Goal: Transaction & Acquisition: Subscribe to service/newsletter

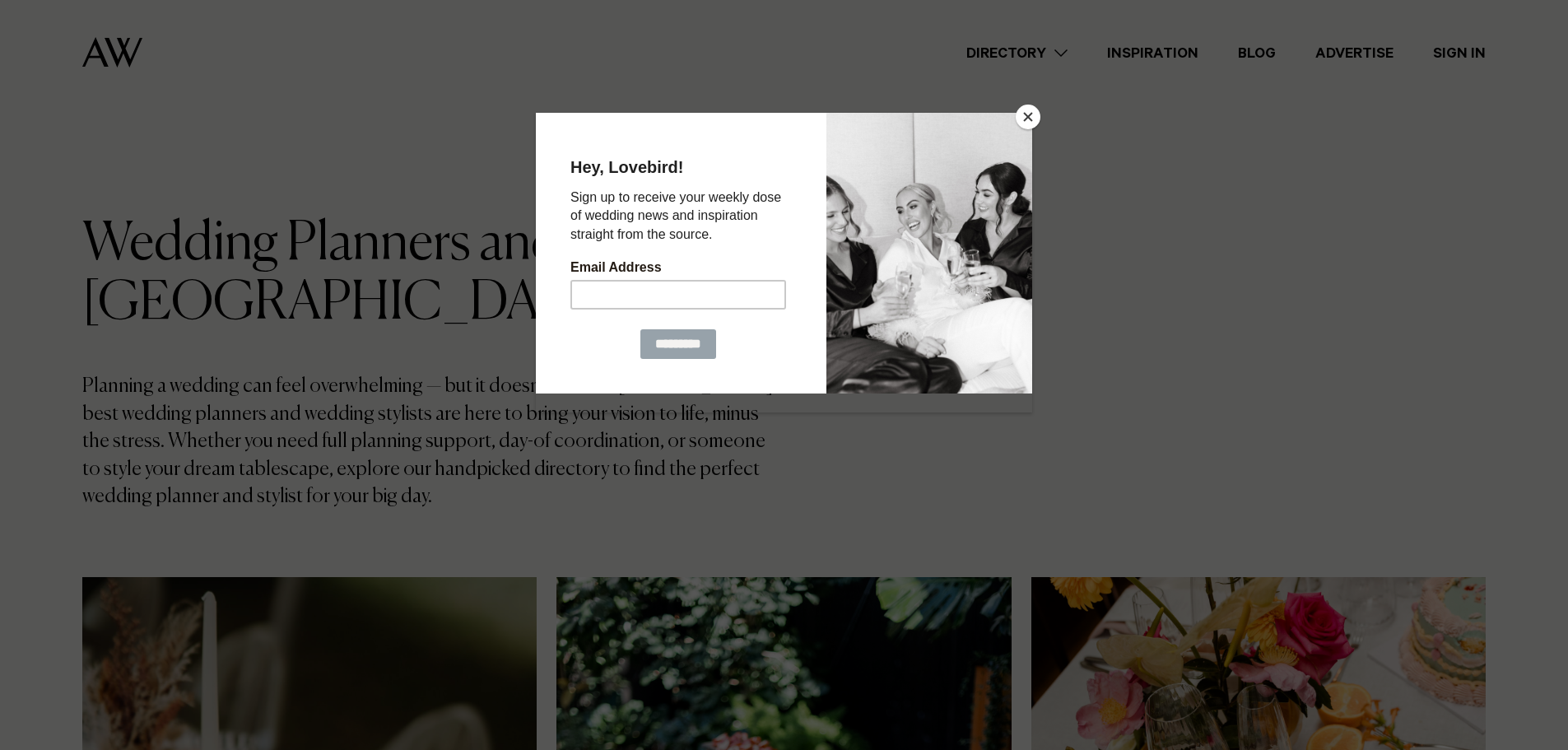
click at [1031, 120] on button "Close" at bounding box center [1028, 116] width 25 height 25
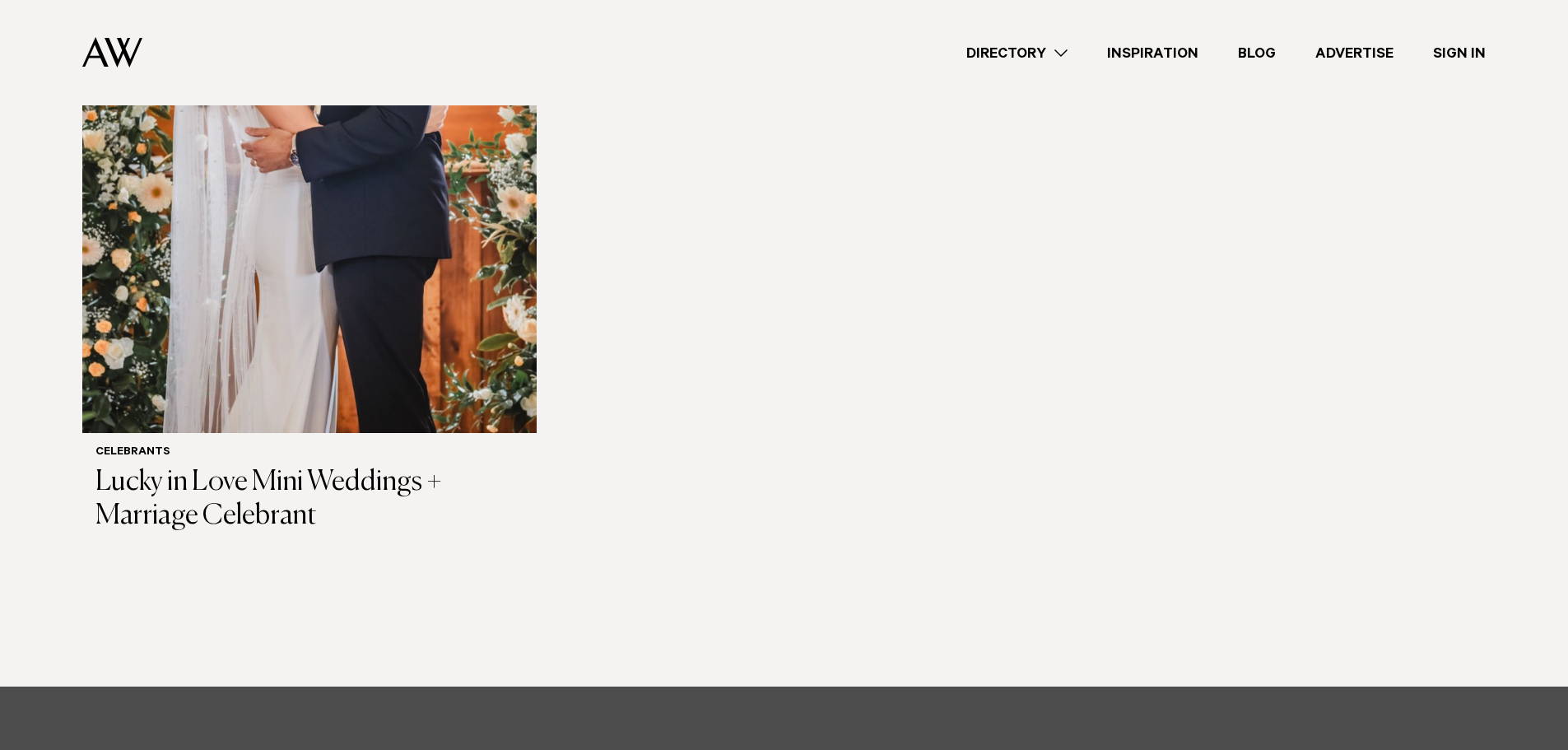
scroll to position [3457, 0]
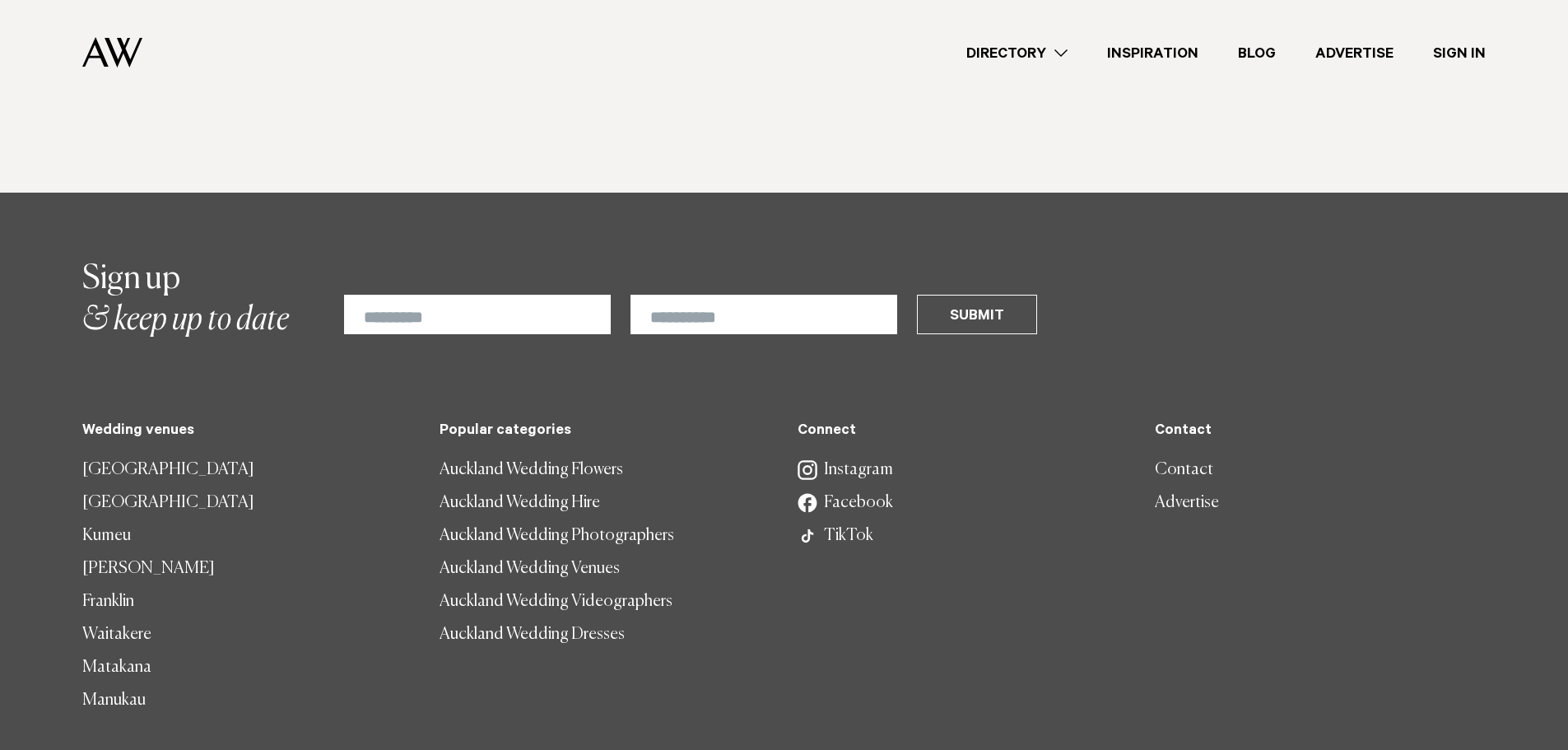
click at [139, 468] on link "[GEOGRAPHIC_DATA]" at bounding box center [248, 470] width 331 height 33
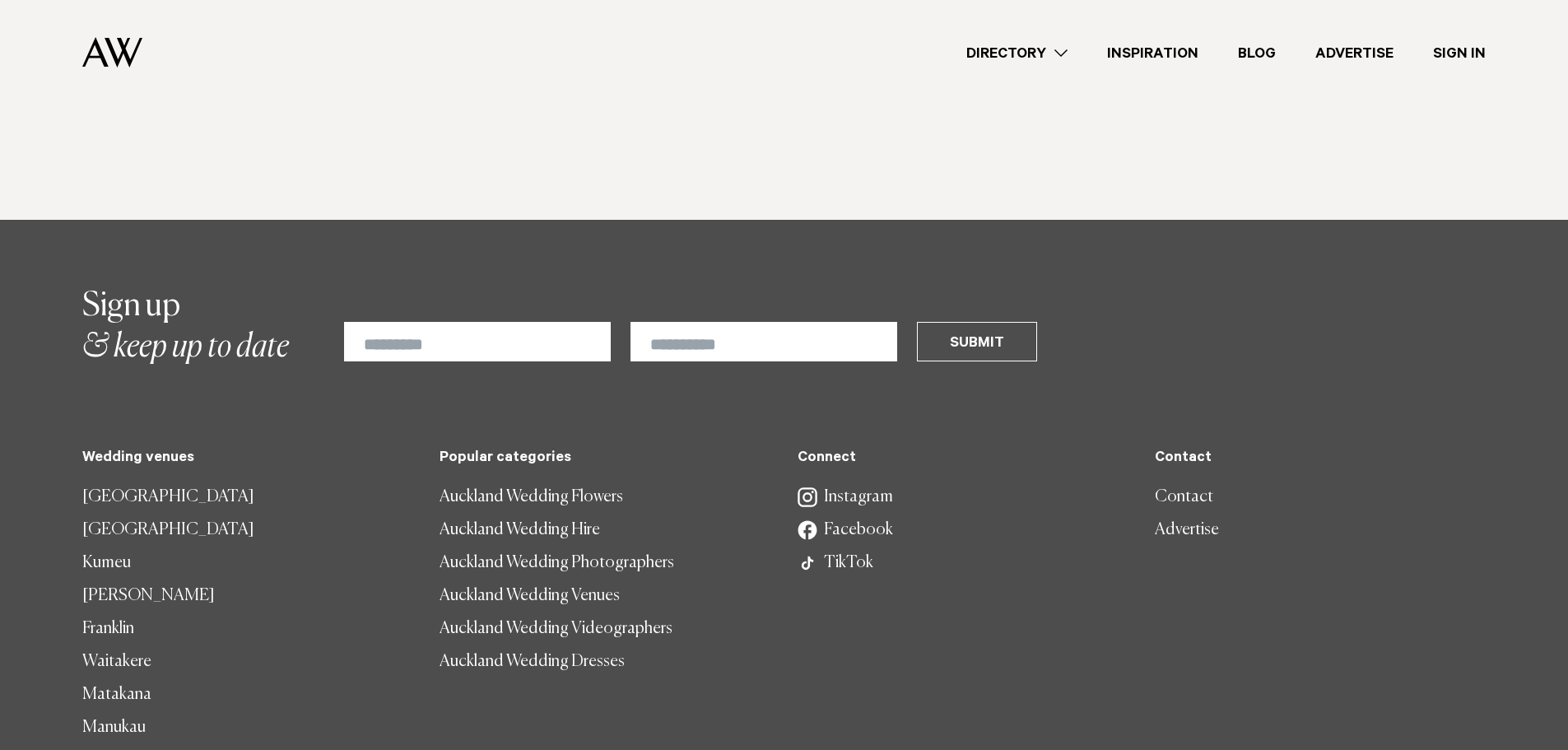
scroll to position [5769, 0]
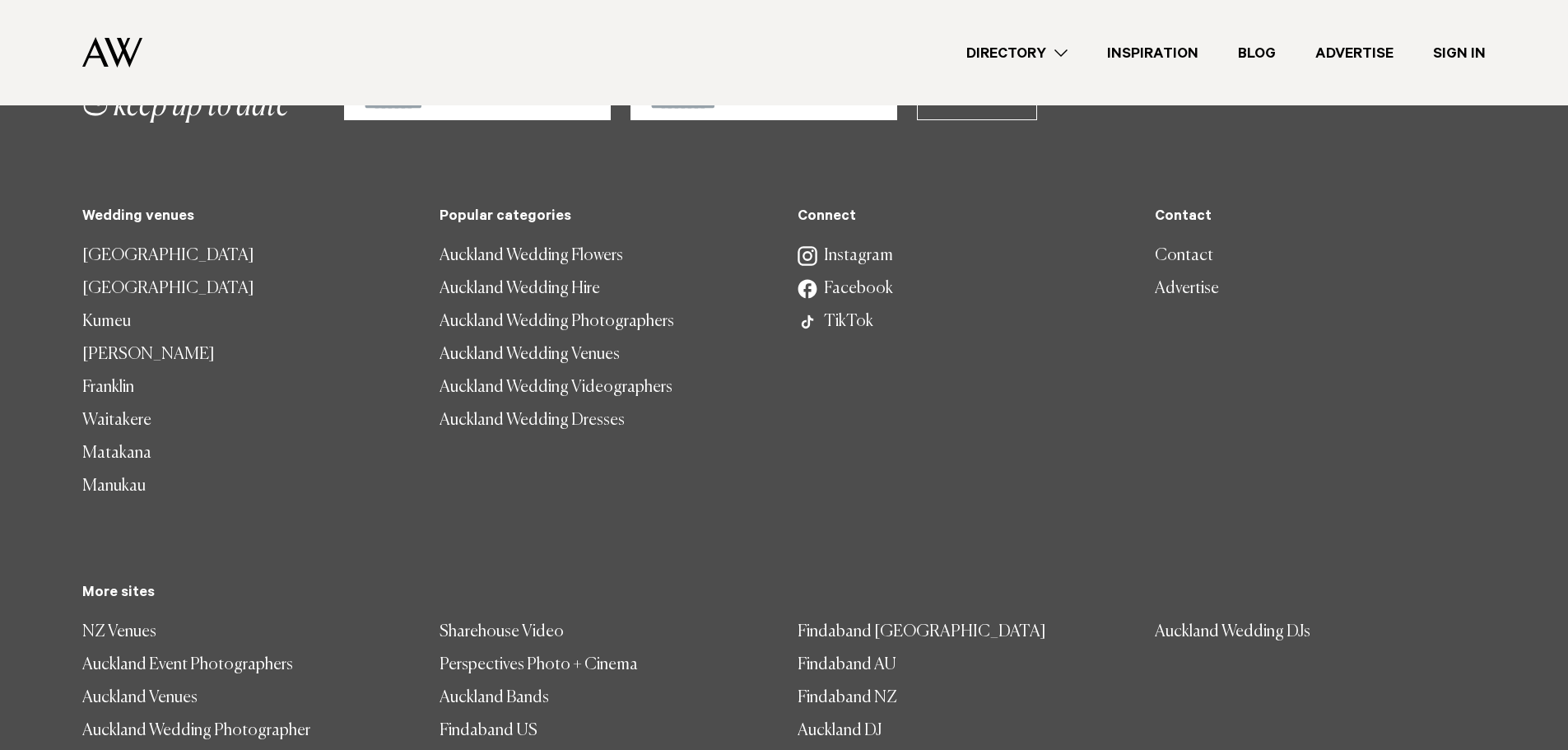
click at [1359, 54] on link "Advertise" at bounding box center [1354, 53] width 118 height 22
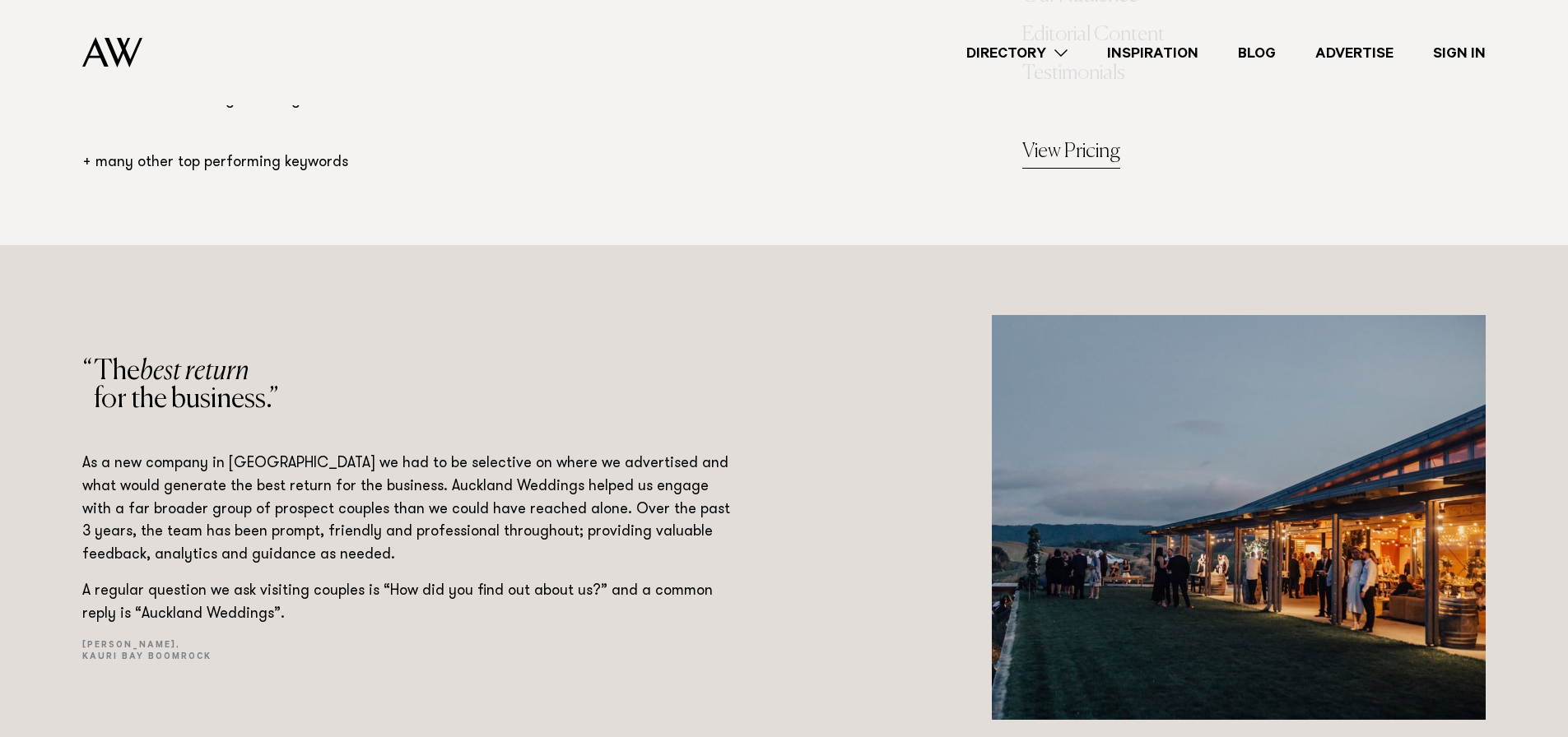
scroll to position [2387, 0]
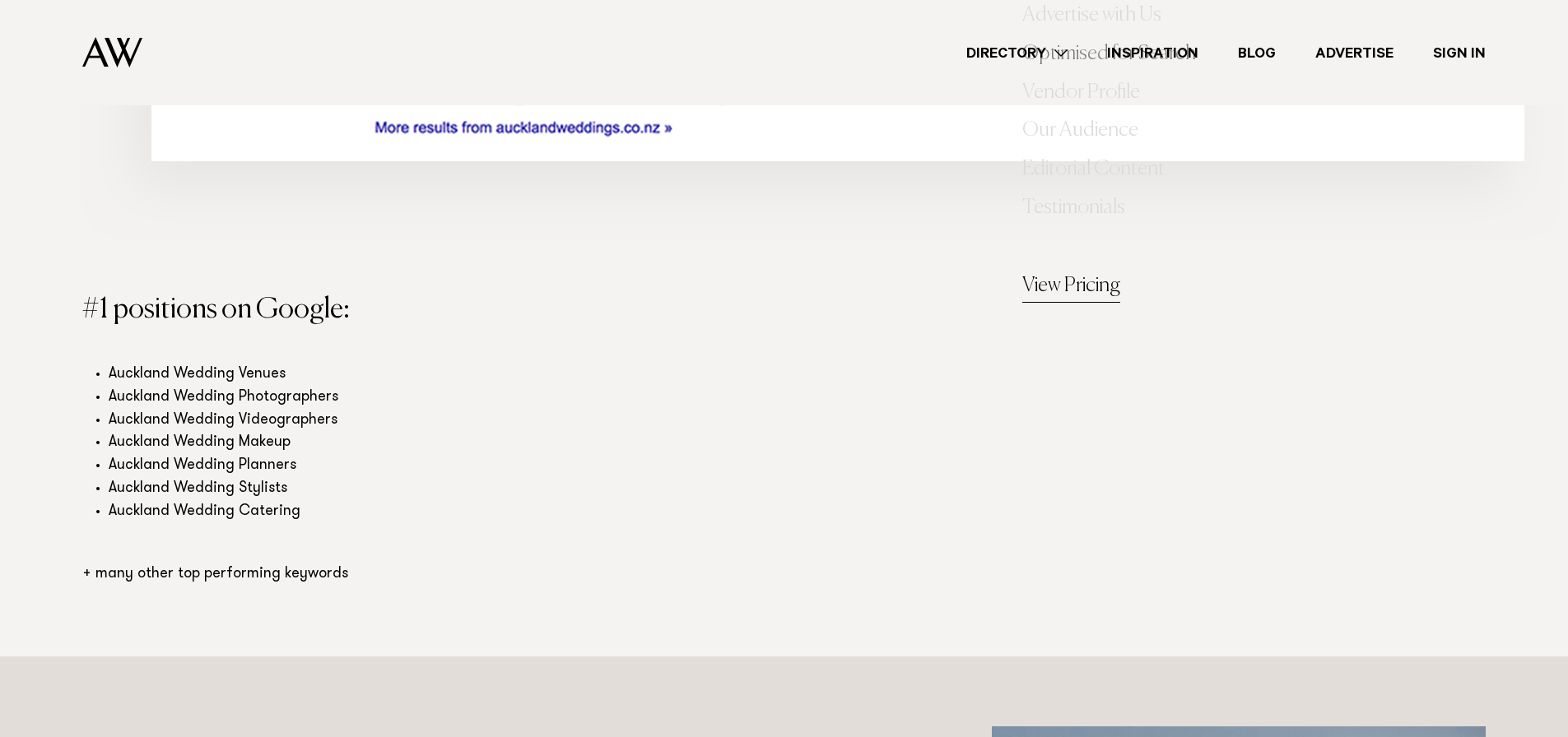
click at [1075, 288] on link "View Pricing" at bounding box center [1071, 287] width 98 height 33
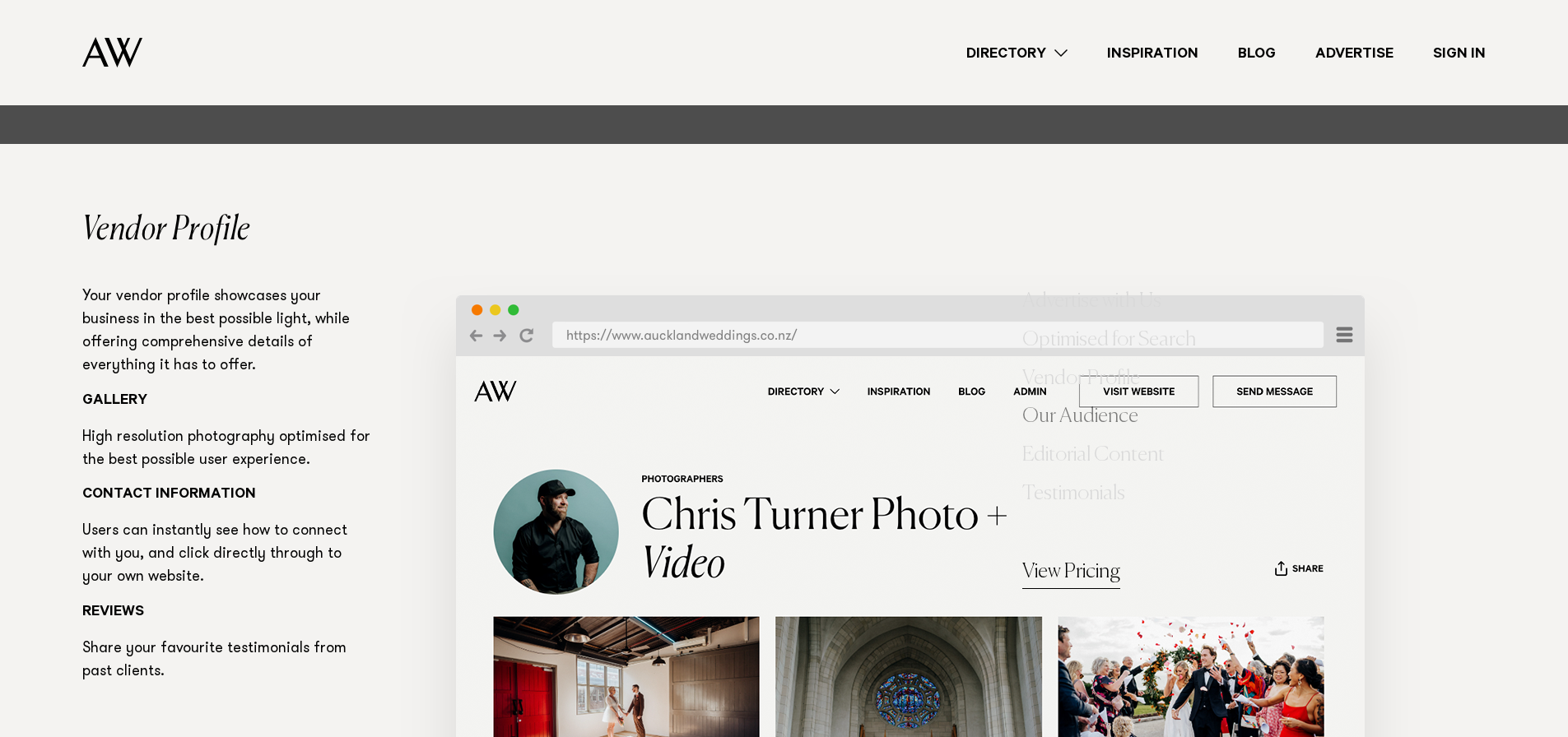
scroll to position [3868, 0]
